Goal: Information Seeking & Learning: Check status

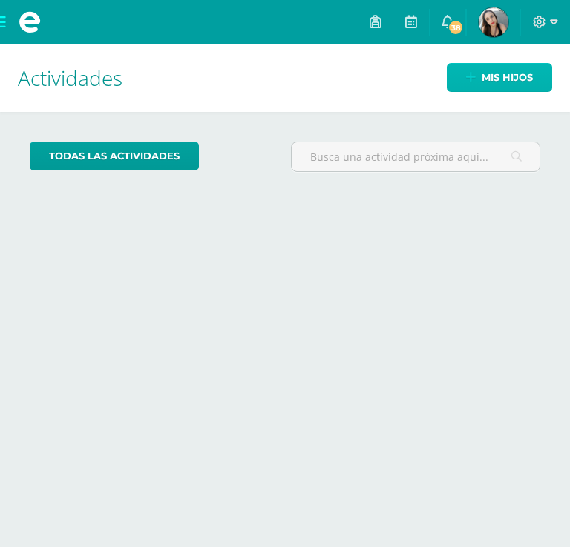
click at [464, 84] on link "Mis hijos" at bounding box center [498, 77] width 105 height 29
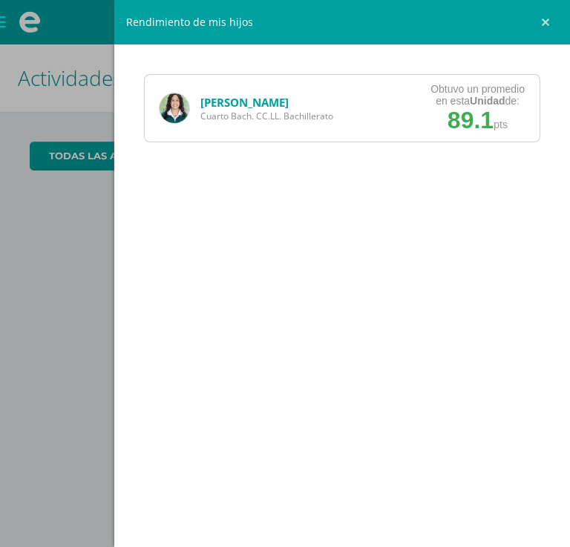
click at [216, 84] on div "Kristel Morales Cuarto Bach. CC.LL. Bachillerato" at bounding box center [246, 108] width 203 height 67
click at [208, 98] on link "[PERSON_NAME]" at bounding box center [244, 102] width 88 height 15
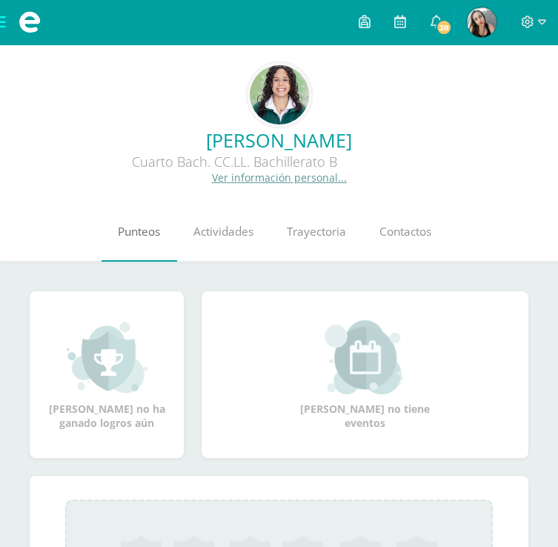
click at [142, 244] on link "Punteos" at bounding box center [140, 231] width 76 height 59
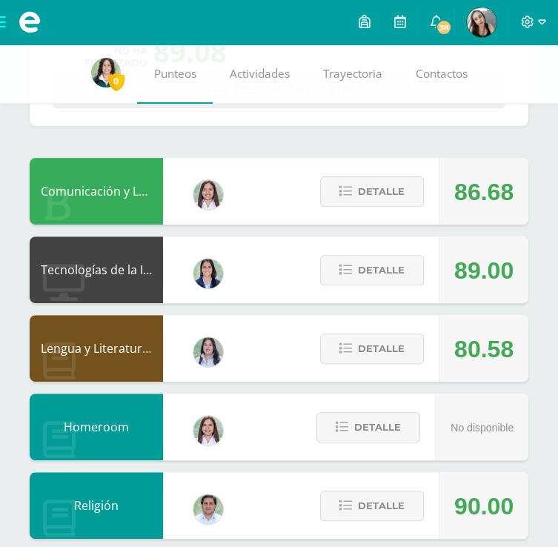
scroll to position [168, 0]
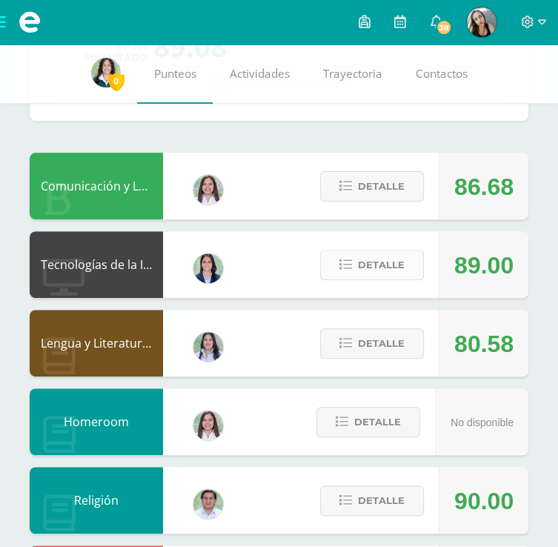
click at [377, 265] on span "Detalle" at bounding box center [381, 264] width 47 height 27
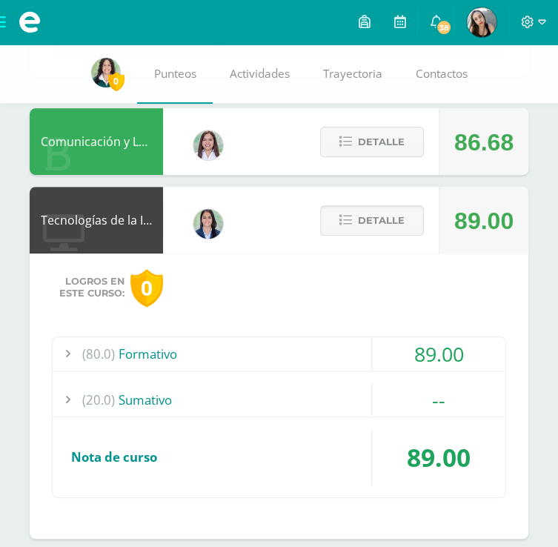
scroll to position [177, 0]
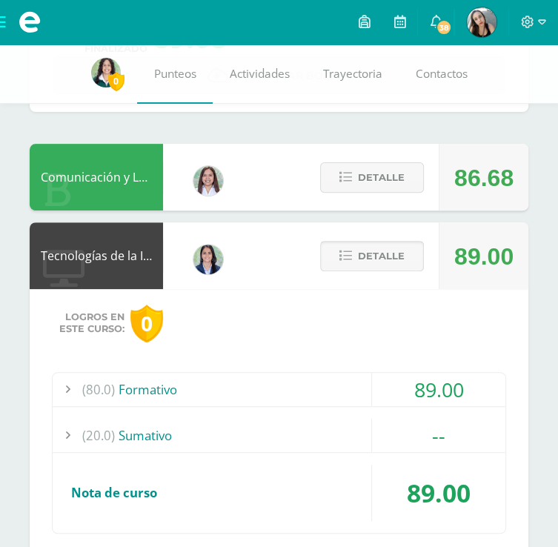
click at [379, 246] on span "Detalle" at bounding box center [381, 255] width 47 height 27
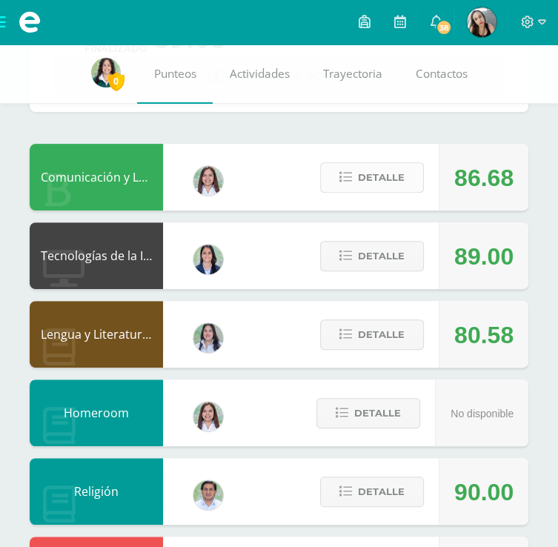
click at [346, 170] on button "Detalle" at bounding box center [372, 177] width 104 height 30
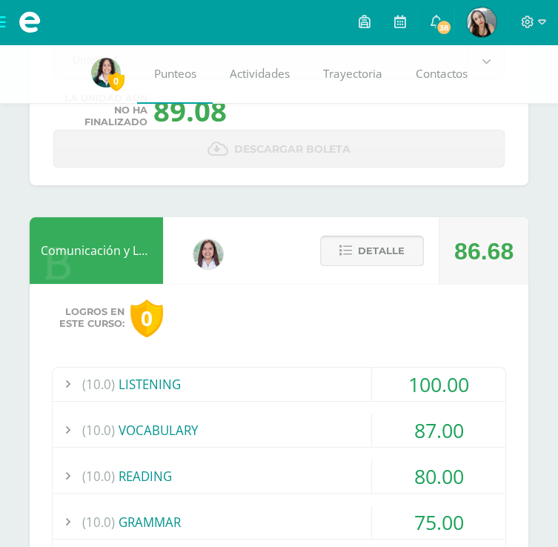
scroll to position [93, 0]
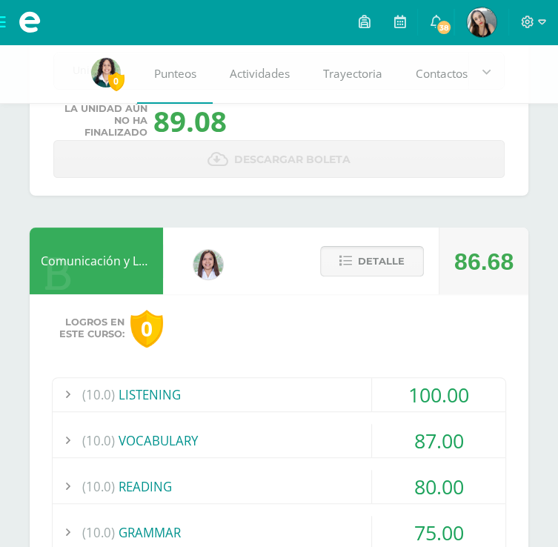
click at [398, 264] on span "Detalle" at bounding box center [381, 261] width 47 height 27
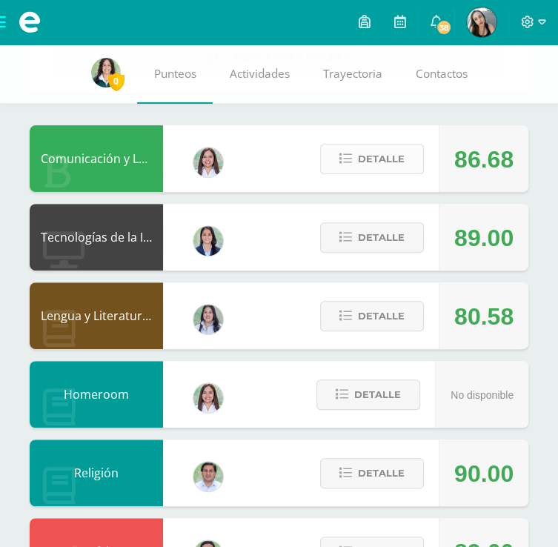
scroll to position [198, 0]
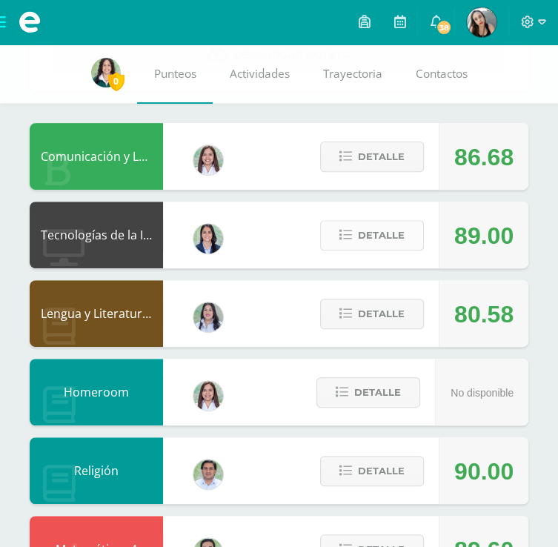
click at [385, 242] on span "Detalle" at bounding box center [381, 235] width 47 height 27
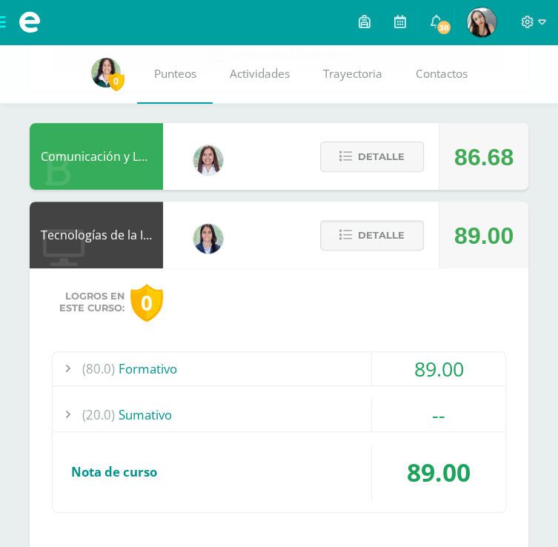
click at [482, 353] on div "89.00" at bounding box center [438, 368] width 133 height 33
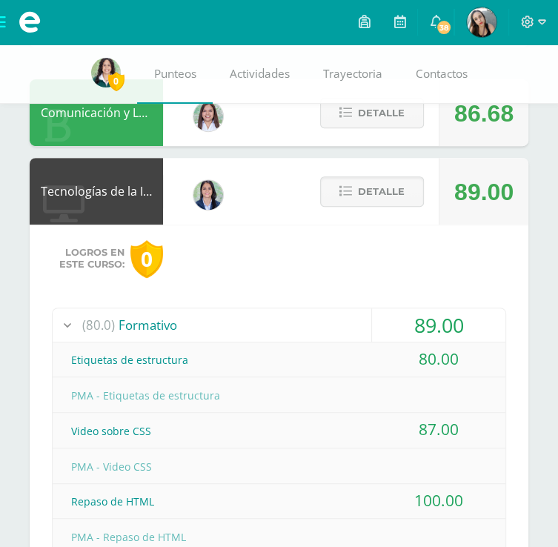
scroll to position [195, 0]
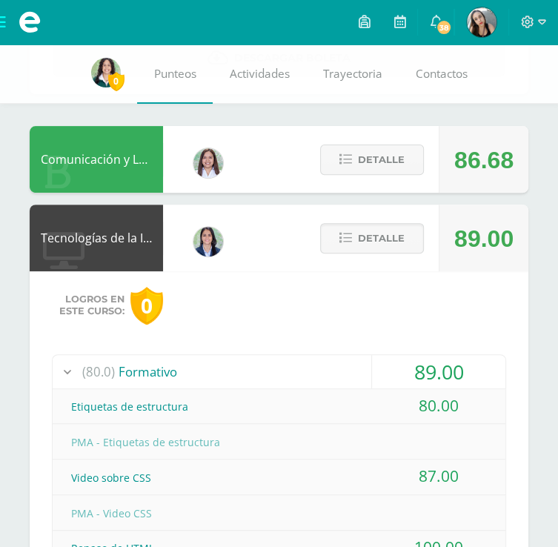
click at [427, 211] on div "Detalle" at bounding box center [368, 238] width 141 height 67
click at [374, 242] on span "Detalle" at bounding box center [381, 238] width 47 height 27
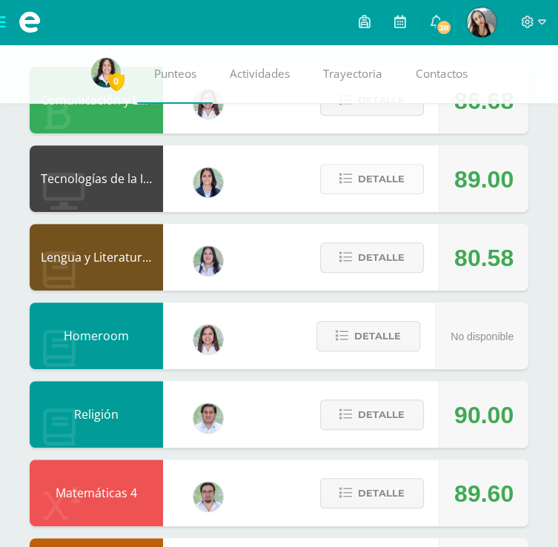
scroll to position [262, 0]
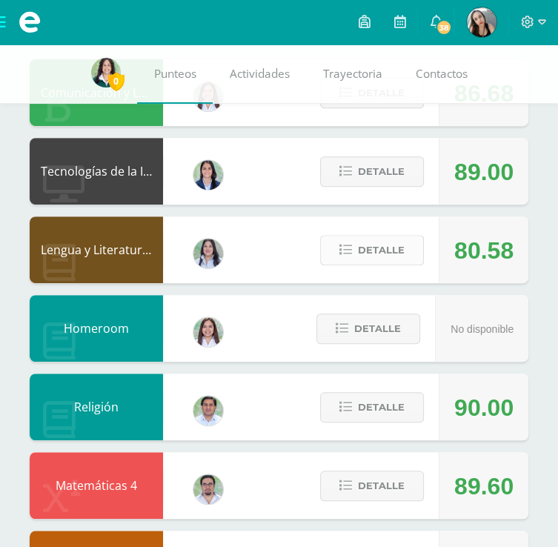
click at [403, 247] on span "Detalle" at bounding box center [381, 250] width 47 height 27
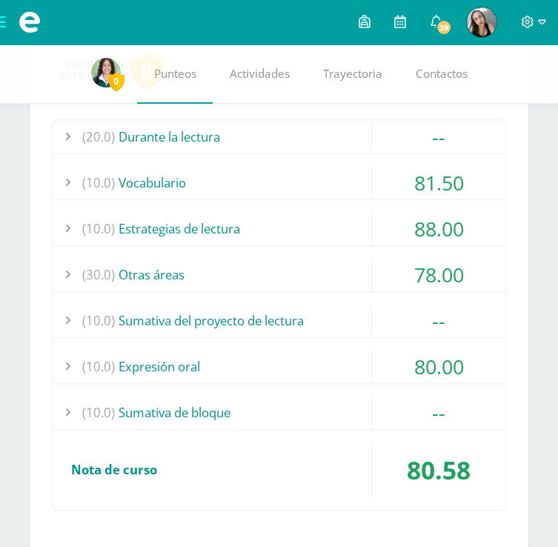
scroll to position [433, 0]
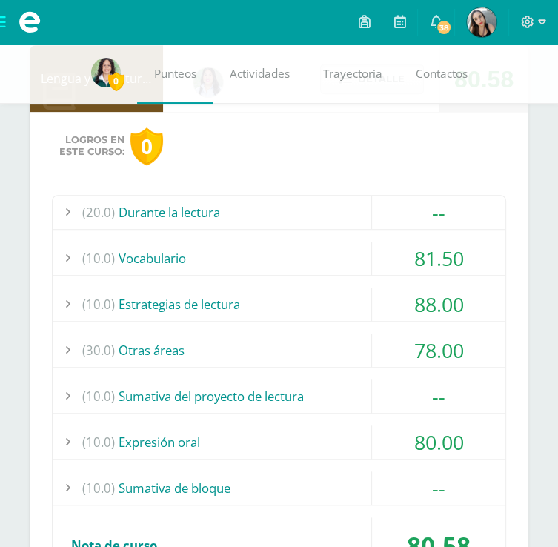
click at [438, 334] on div "78.00" at bounding box center [438, 350] width 133 height 33
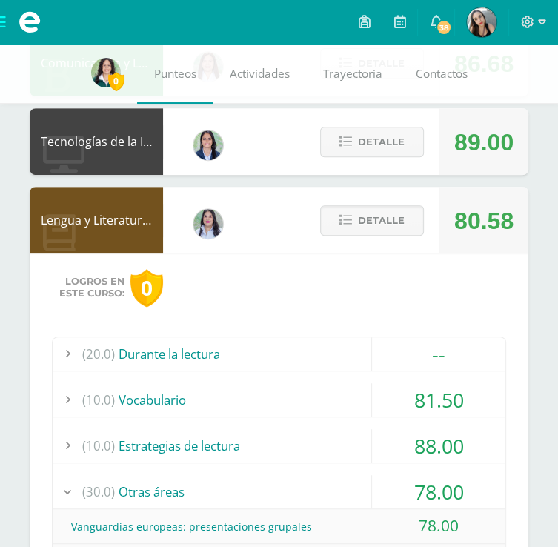
scroll to position [283, 0]
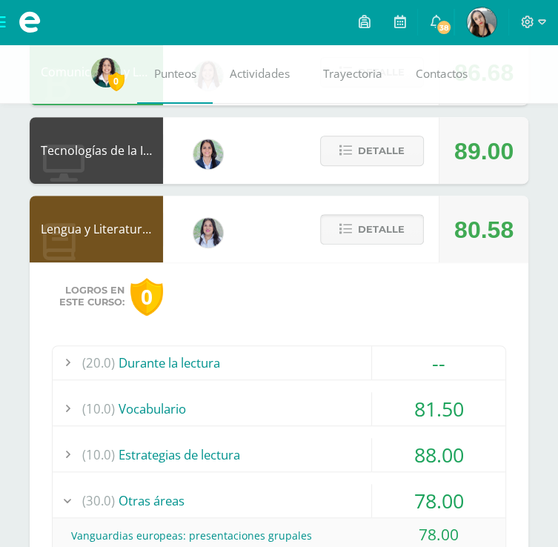
click at [400, 242] on span "Detalle" at bounding box center [381, 229] width 47 height 27
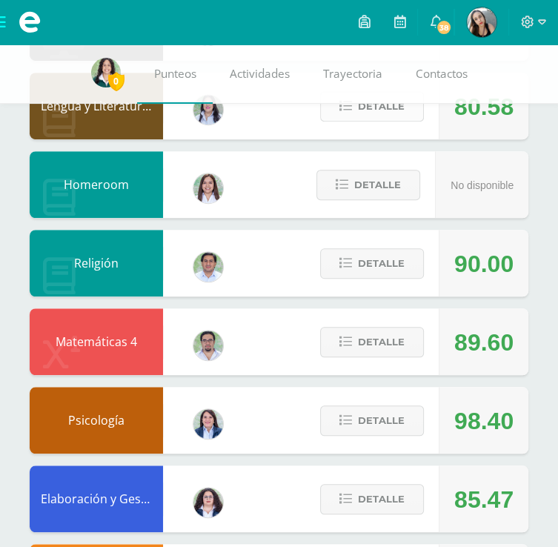
scroll to position [405, 0]
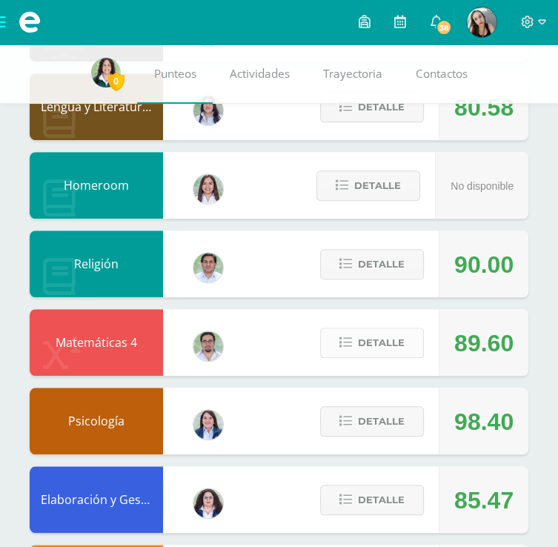
click at [406, 346] on button "Detalle" at bounding box center [372, 343] width 104 height 30
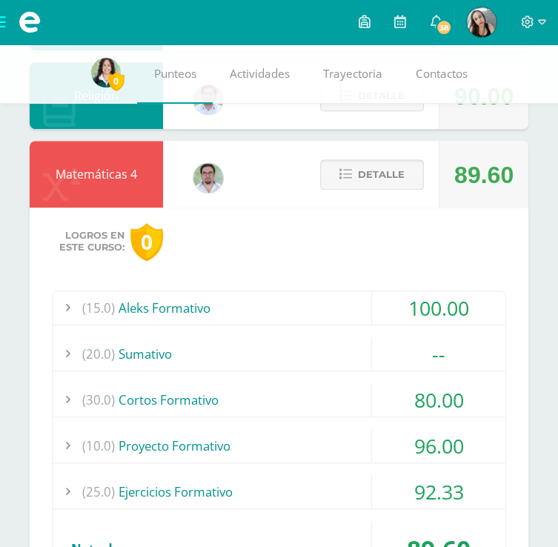
scroll to position [530, 0]
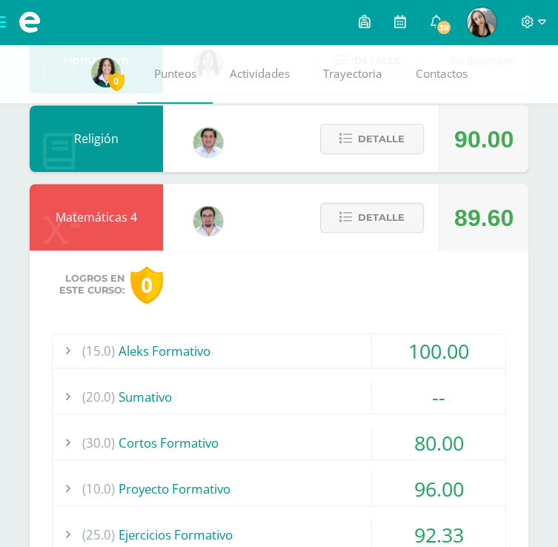
click at [457, 389] on div "--" at bounding box center [438, 396] width 133 height 33
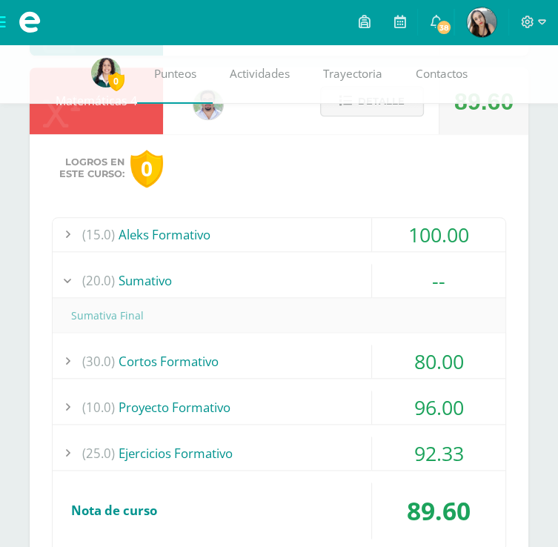
scroll to position [667, 0]
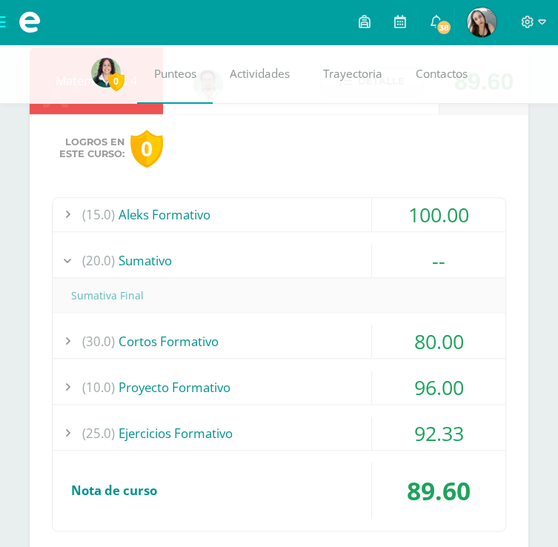
click at [459, 334] on div "80.00" at bounding box center [438, 341] width 133 height 33
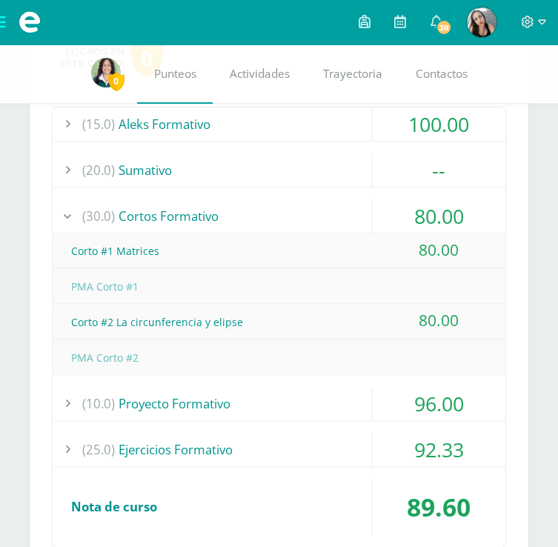
scroll to position [779, 0]
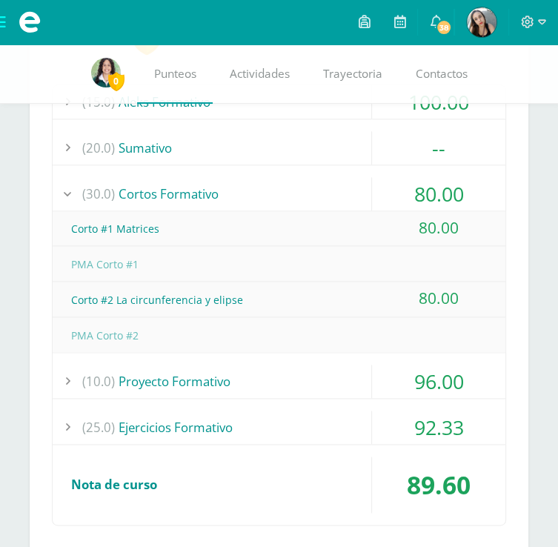
click at [455, 369] on div "96.00" at bounding box center [438, 381] width 133 height 33
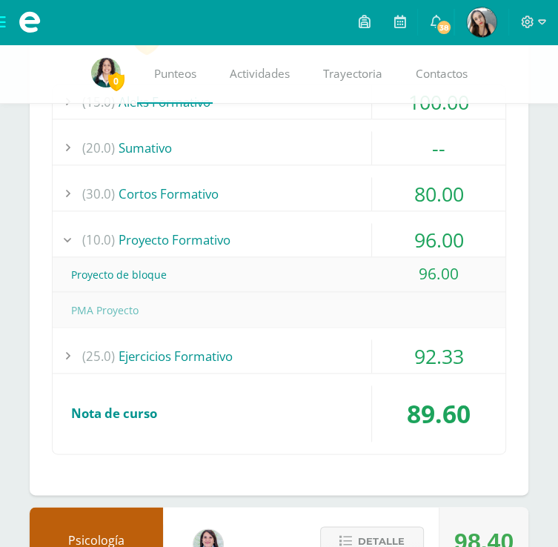
click at [454, 392] on div "89.60" at bounding box center [438, 414] width 133 height 56
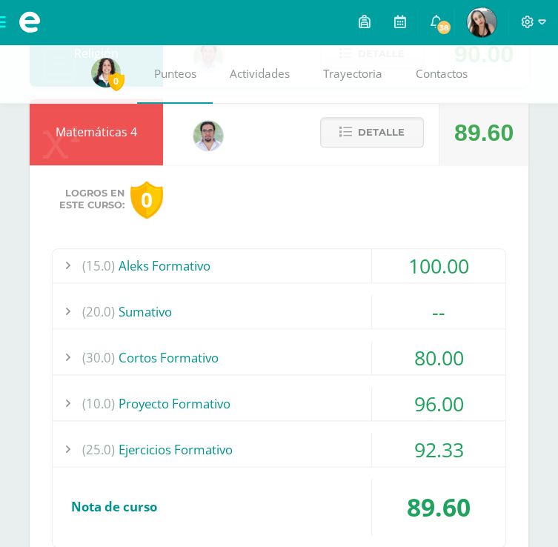
scroll to position [601, 0]
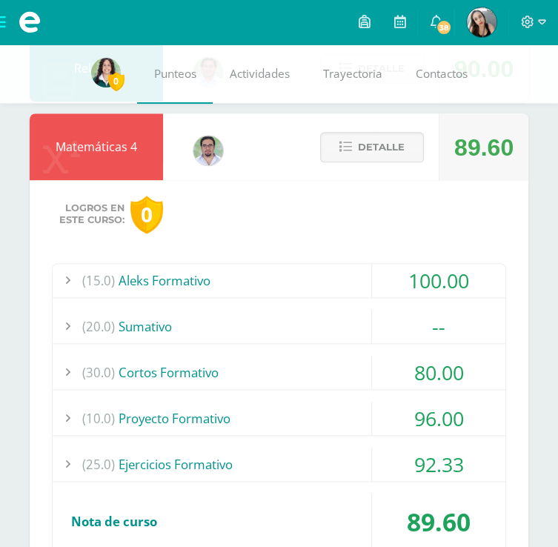
click at [442, 279] on div "100.00" at bounding box center [438, 280] width 133 height 33
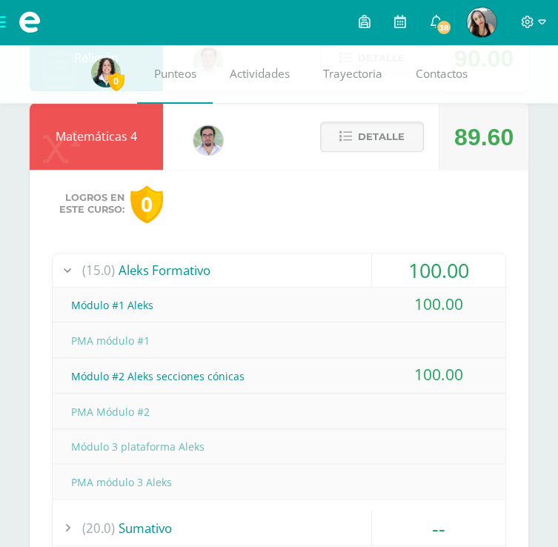
scroll to position [529, 0]
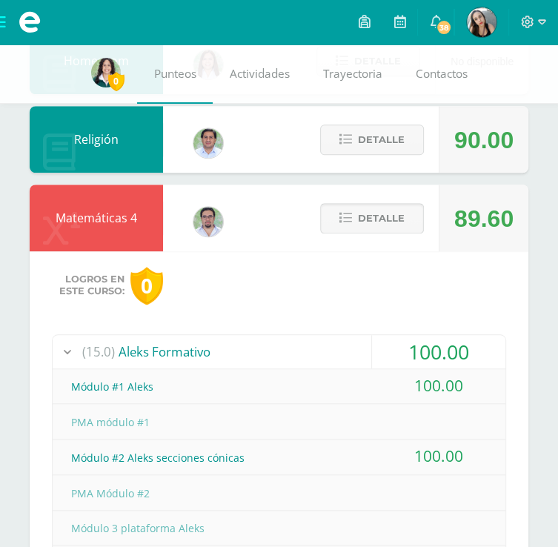
click at [393, 211] on span "Detalle" at bounding box center [381, 218] width 47 height 27
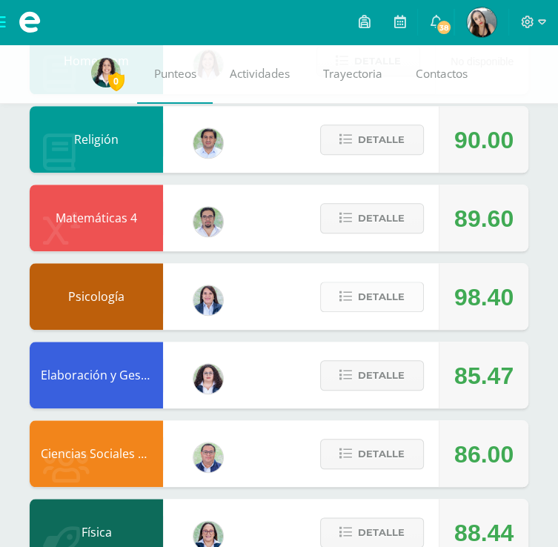
click at [412, 306] on button "Detalle" at bounding box center [372, 297] width 104 height 30
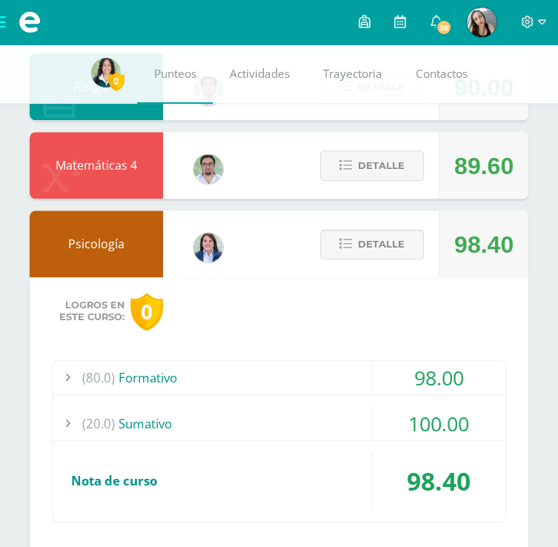
scroll to position [599, 0]
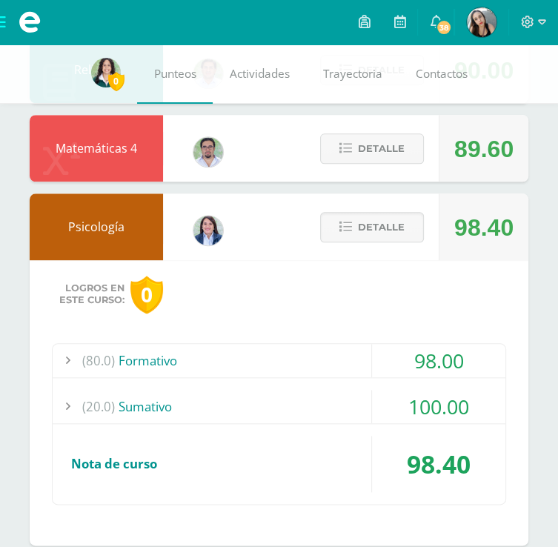
click at [469, 348] on div "98.00" at bounding box center [438, 360] width 133 height 33
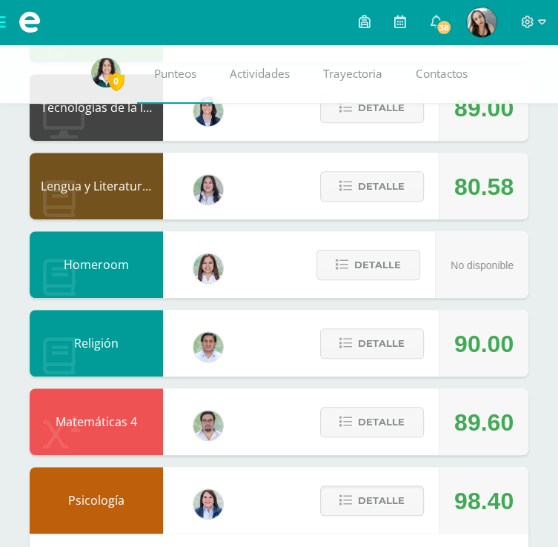
click at [471, 320] on div "90.00" at bounding box center [484, 344] width 59 height 67
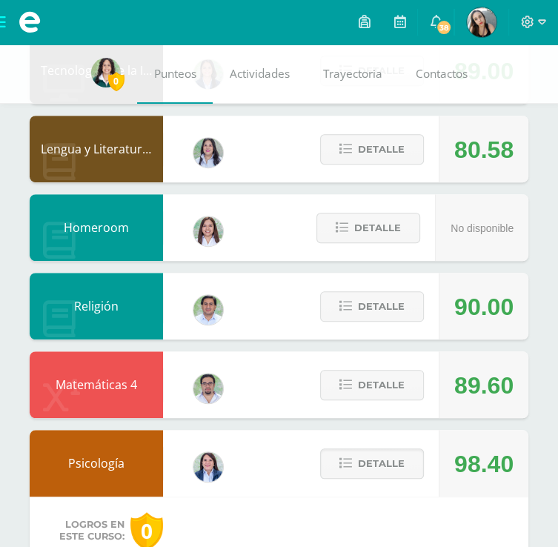
scroll to position [469, 0]
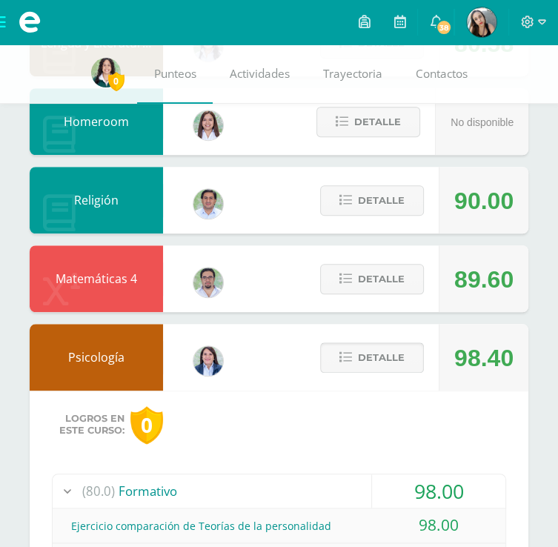
click at [379, 361] on span "Detalle" at bounding box center [381, 357] width 47 height 27
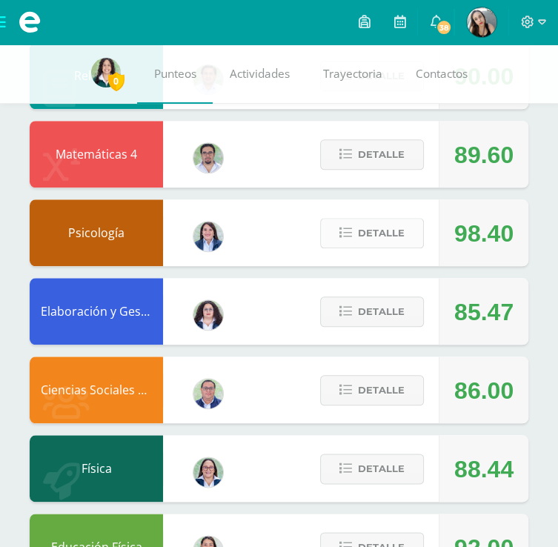
scroll to position [603, 0]
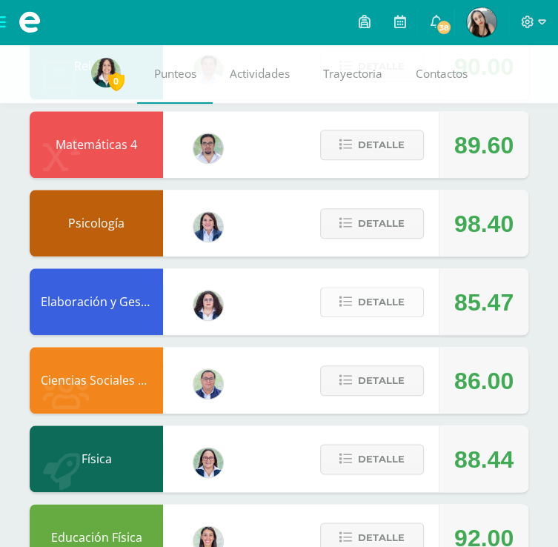
click at [383, 300] on span "Detalle" at bounding box center [381, 301] width 47 height 27
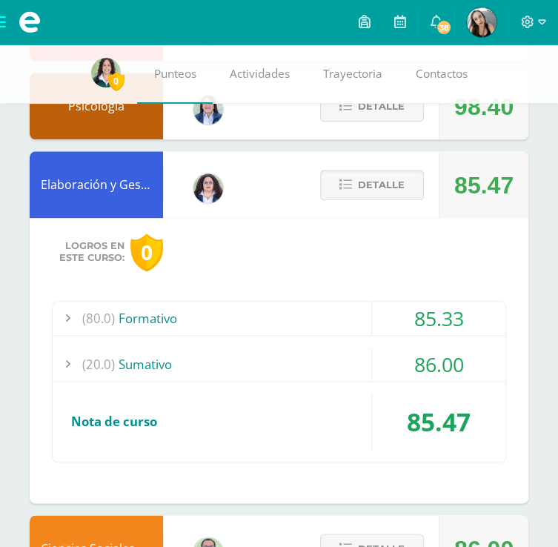
scroll to position [721, 0]
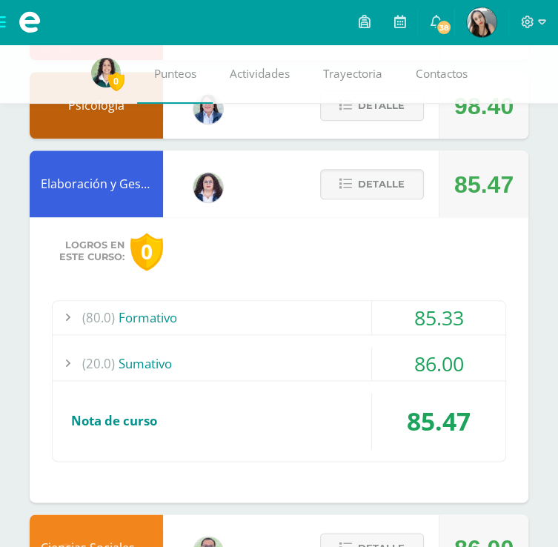
click at [456, 310] on div "85.33" at bounding box center [438, 317] width 133 height 33
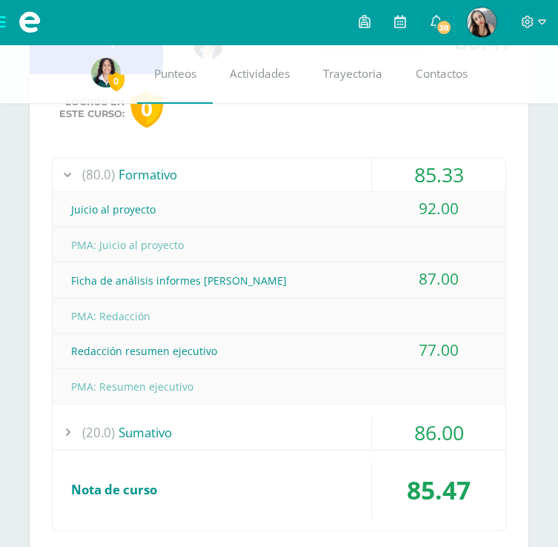
scroll to position [905, 0]
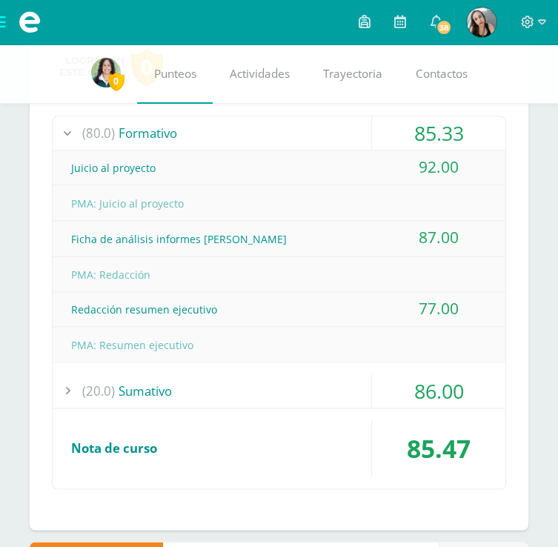
click at [453, 403] on div "86.00" at bounding box center [438, 390] width 133 height 33
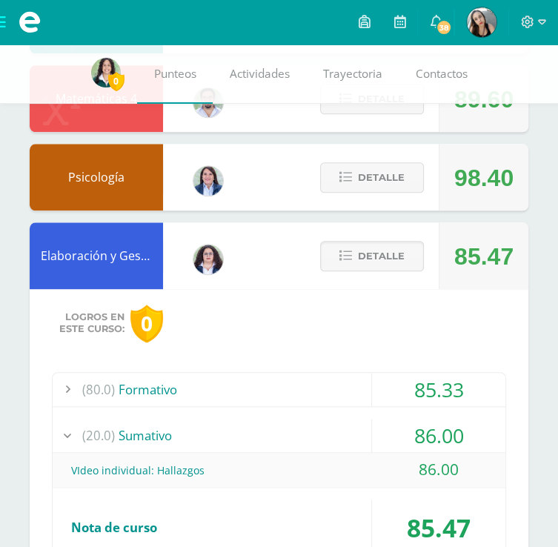
scroll to position [648, 0]
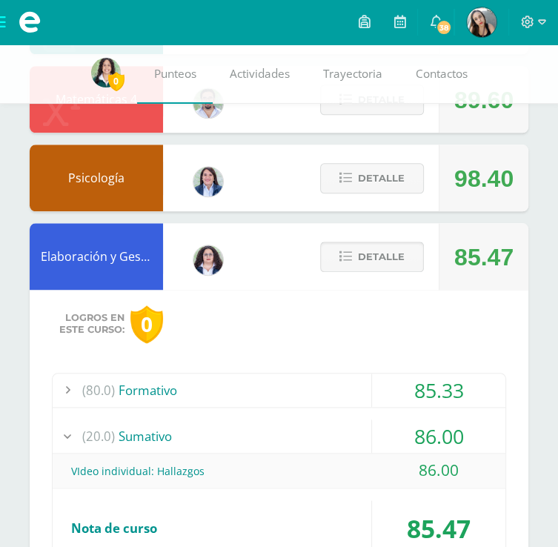
click at [400, 244] on span "Detalle" at bounding box center [381, 256] width 47 height 27
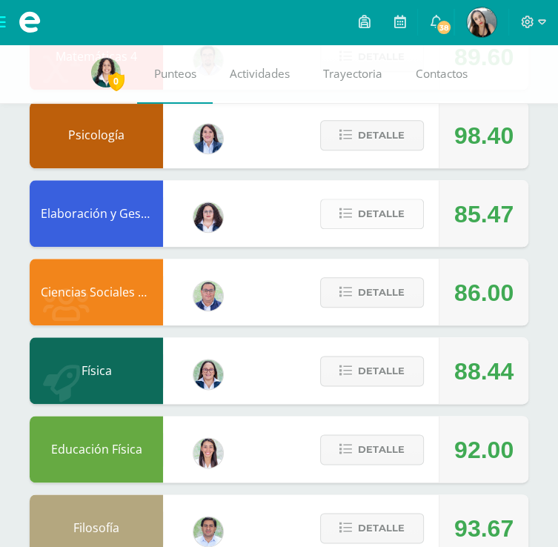
scroll to position [691, 0]
click at [409, 301] on button "Detalle" at bounding box center [372, 292] width 104 height 30
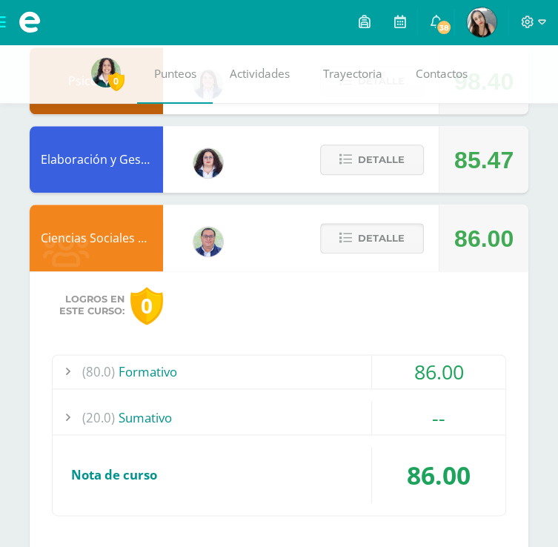
scroll to position [747, 0]
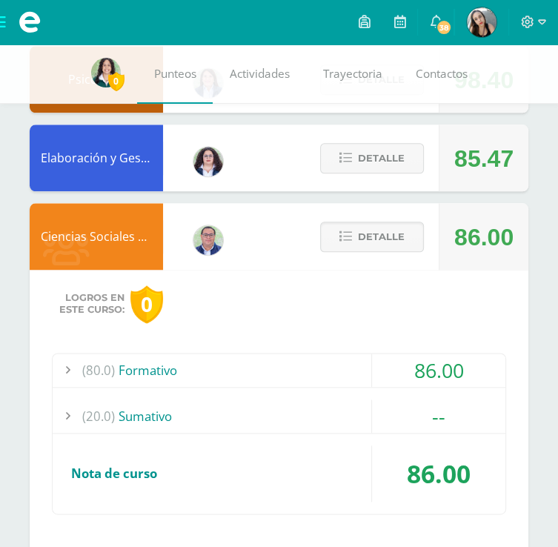
click at [458, 369] on div "86.00" at bounding box center [438, 370] width 133 height 33
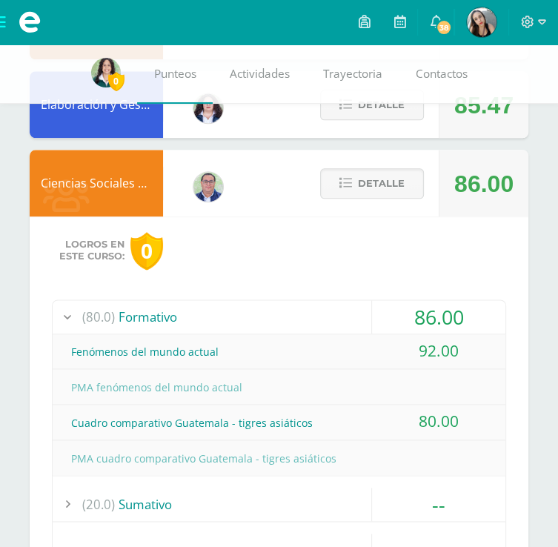
scroll to position [799, 0]
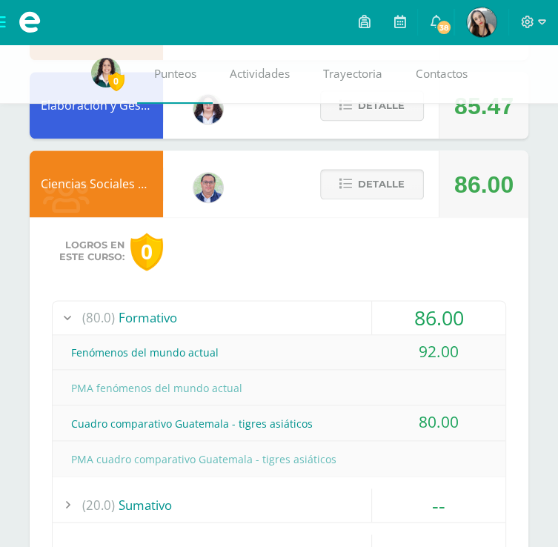
click at [401, 184] on span "Detalle" at bounding box center [381, 184] width 47 height 27
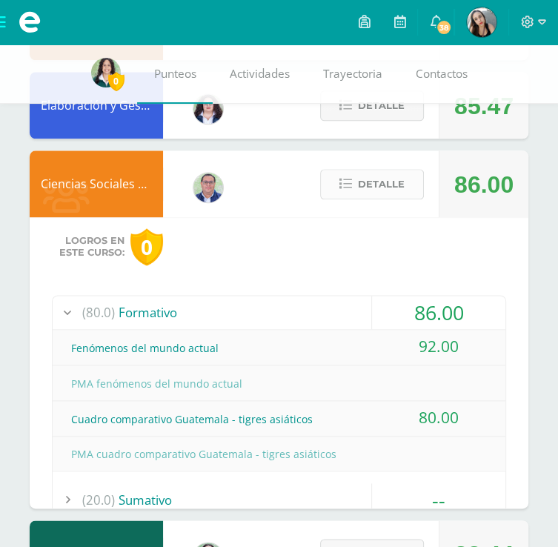
scroll to position [735, 0]
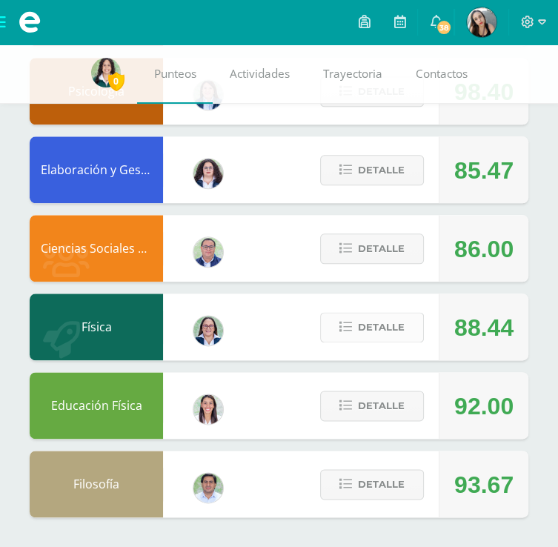
click at [334, 319] on button "Detalle" at bounding box center [372, 327] width 104 height 30
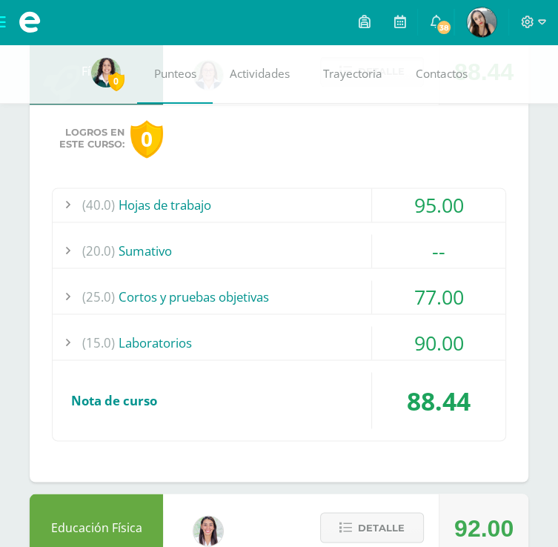
scroll to position [1019, 0]
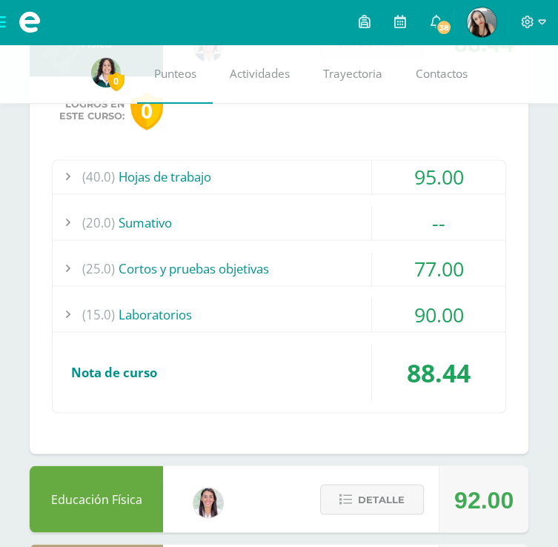
click at [443, 273] on div "77.00" at bounding box center [438, 268] width 133 height 33
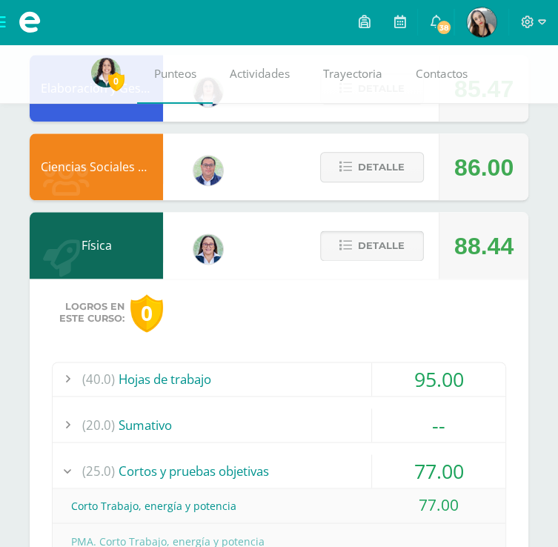
click at [404, 258] on span "Detalle" at bounding box center [381, 245] width 47 height 27
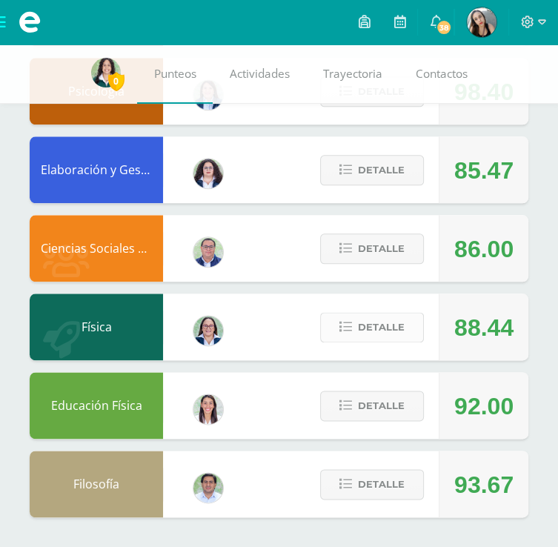
scroll to position [735, 0]
click at [395, 414] on span "Detalle" at bounding box center [381, 405] width 47 height 27
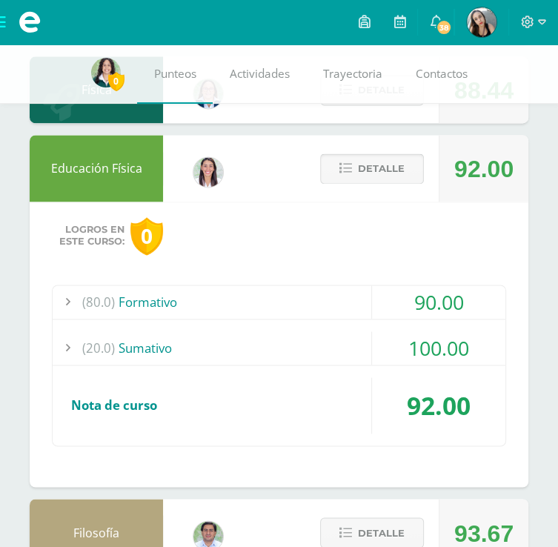
scroll to position [983, 0]
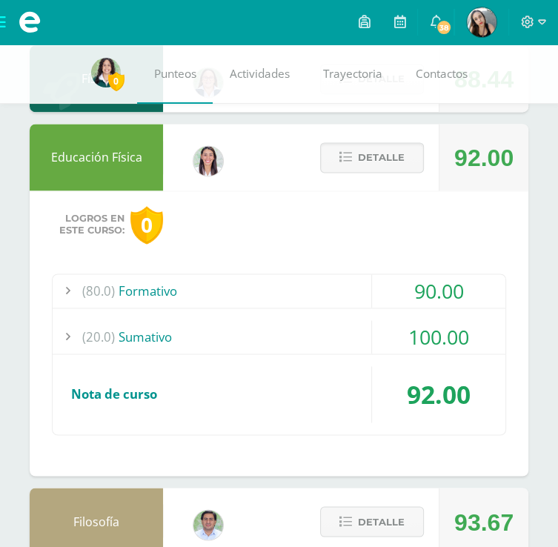
click at [460, 280] on div "90.00" at bounding box center [438, 290] width 133 height 33
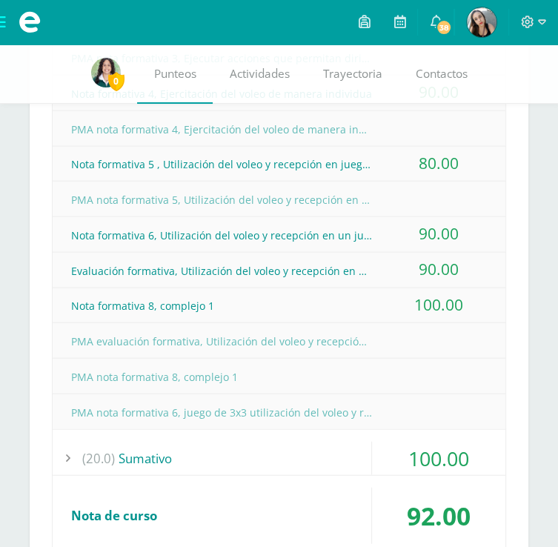
scroll to position [1432, 0]
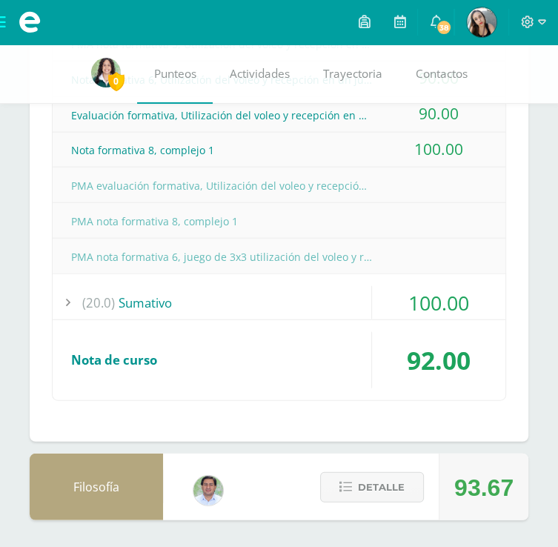
click at [485, 314] on div "100.00" at bounding box center [438, 302] width 133 height 33
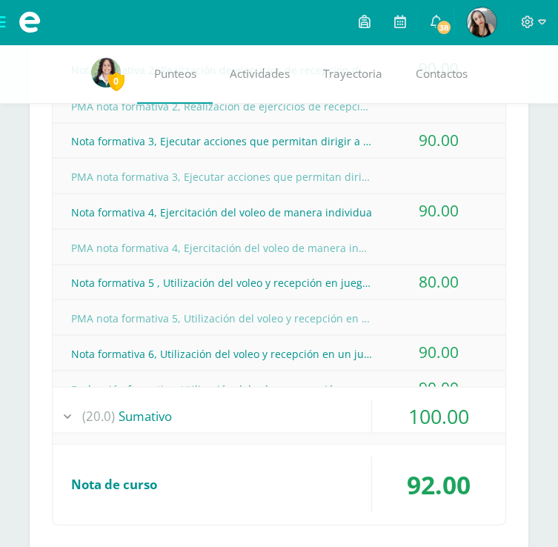
scroll to position [1054, 0]
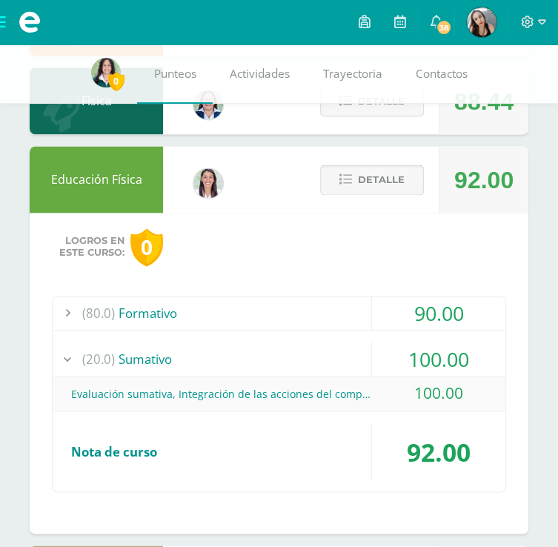
click at [392, 186] on span "Detalle" at bounding box center [381, 179] width 47 height 27
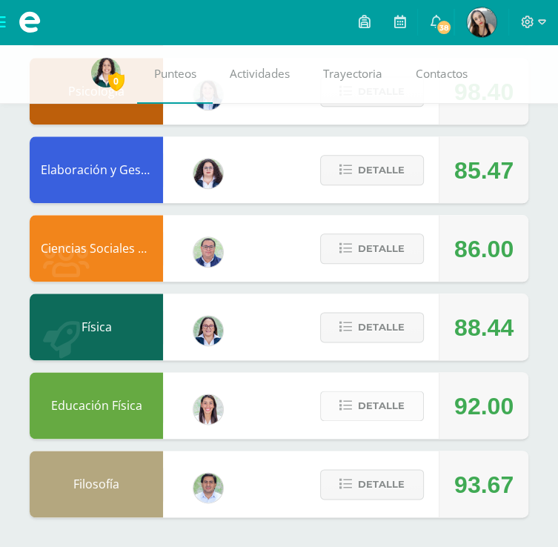
scroll to position [735, 0]
click at [372, 481] on span "Detalle" at bounding box center [381, 484] width 47 height 27
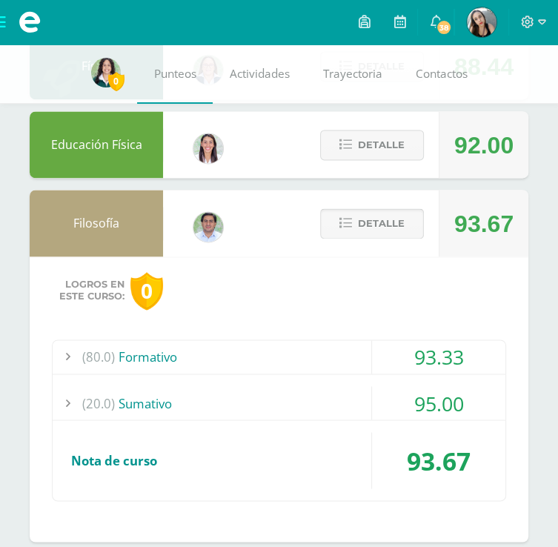
scroll to position [1020, 0]
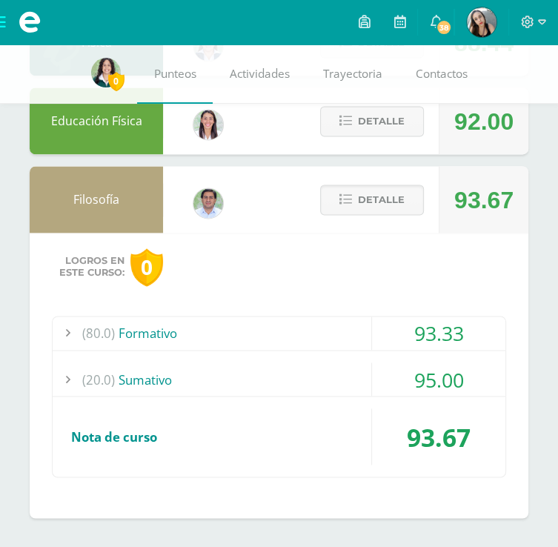
click at [469, 331] on div "93.33" at bounding box center [438, 333] width 133 height 33
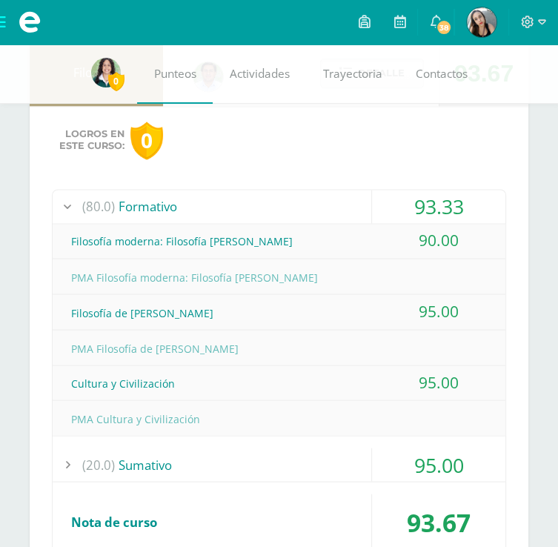
scroll to position [1146, 0]
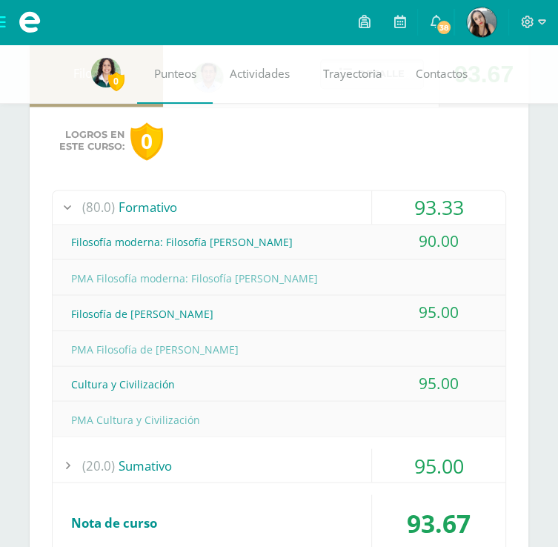
click at [431, 467] on div "95.00" at bounding box center [438, 465] width 133 height 33
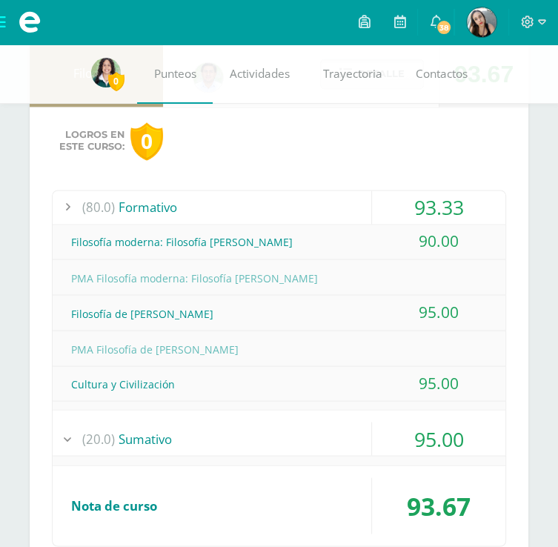
scroll to position [1090, 0]
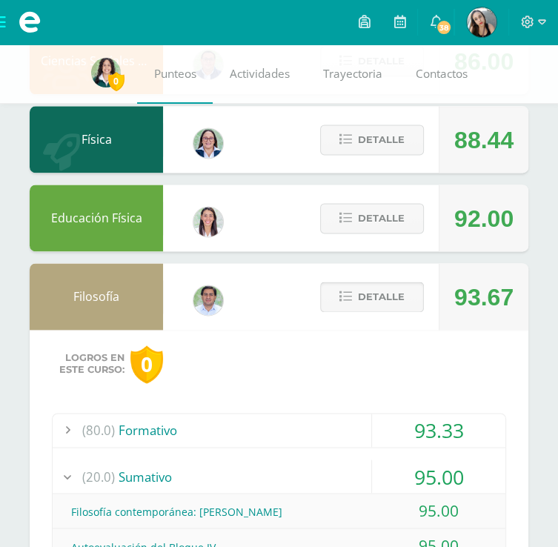
click at [389, 295] on span "Detalle" at bounding box center [381, 296] width 47 height 27
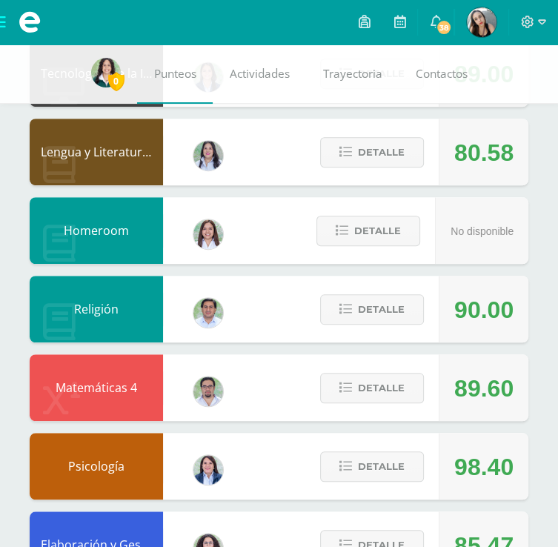
scroll to position [359, 0]
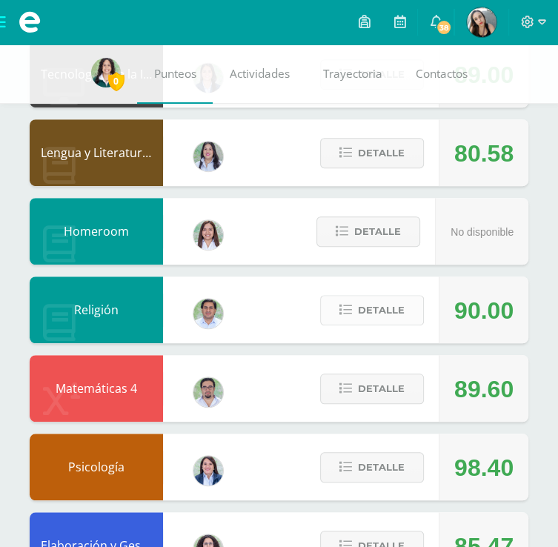
click at [382, 308] on span "Detalle" at bounding box center [381, 310] width 47 height 27
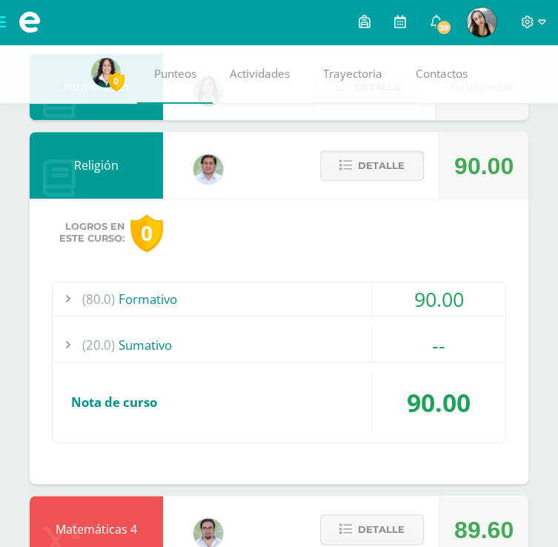
scroll to position [506, 0]
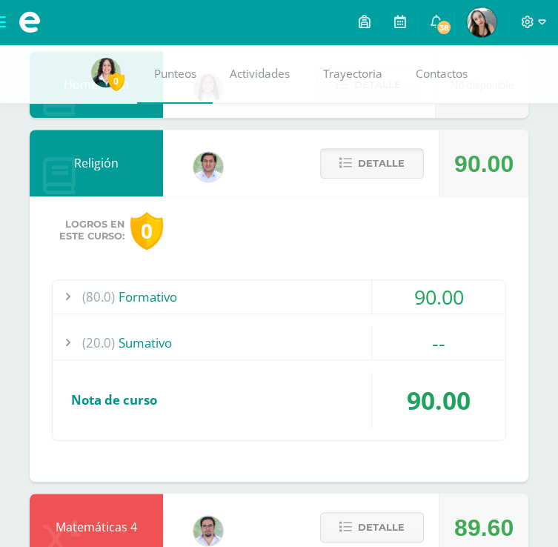
click at [409, 165] on button "Detalle" at bounding box center [372, 163] width 104 height 30
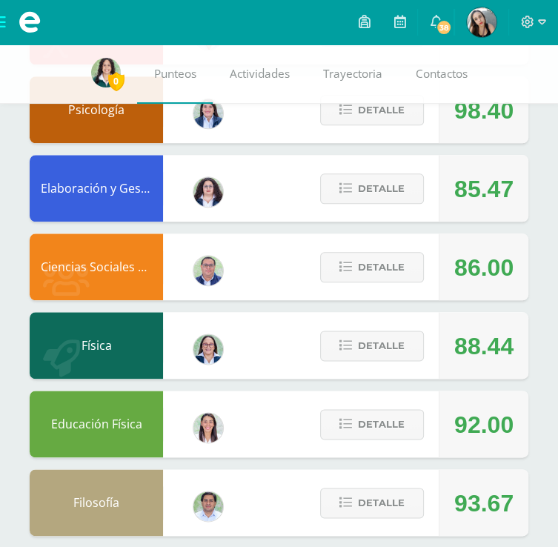
scroll to position [735, 0]
